Goal: Information Seeking & Learning: Learn about a topic

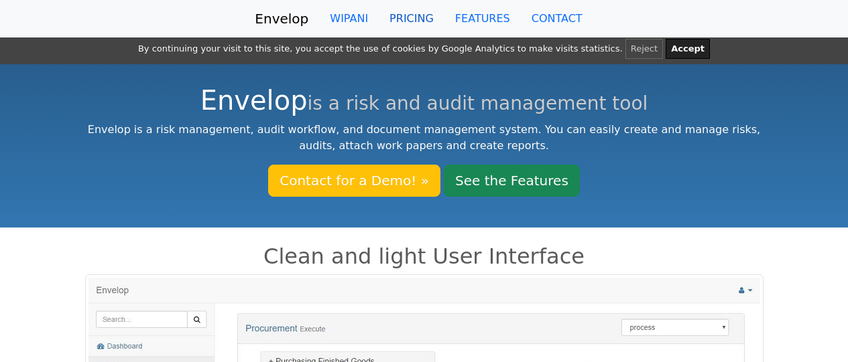
click at [424, 19] on link "PRICING" at bounding box center [412, 18] width 66 height 27
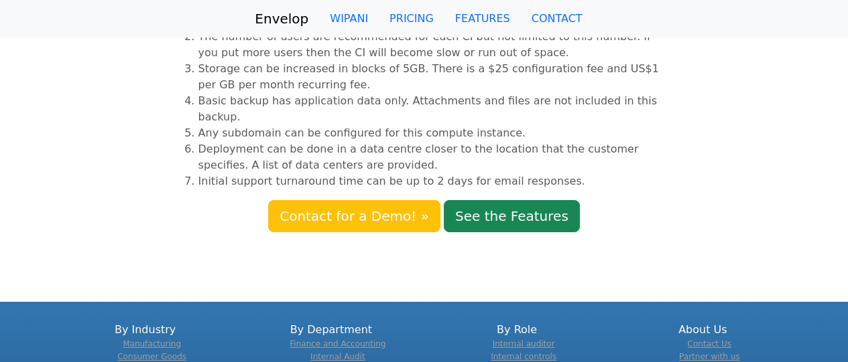
scroll to position [453, 0]
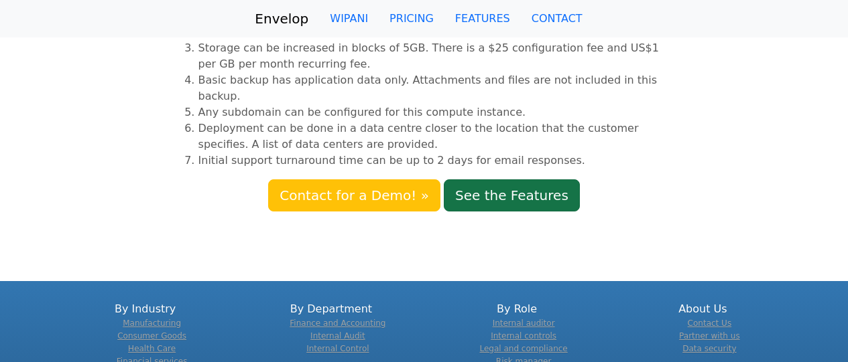
click at [486, 181] on link "See the Features" at bounding box center [512, 196] width 136 height 32
